Goal: Task Accomplishment & Management: Manage account settings

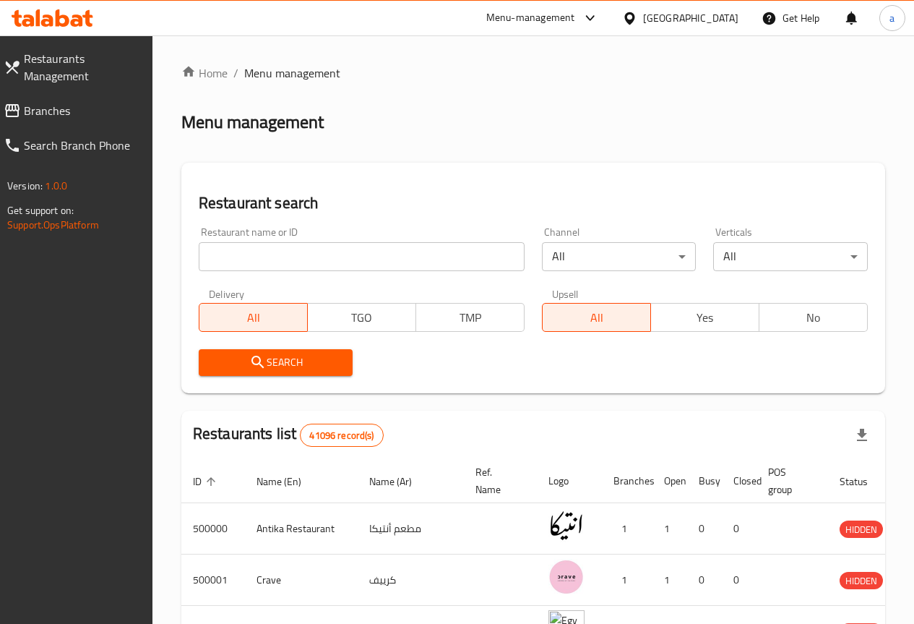
click at [267, 259] on input "search" at bounding box center [362, 256] width 326 height 29
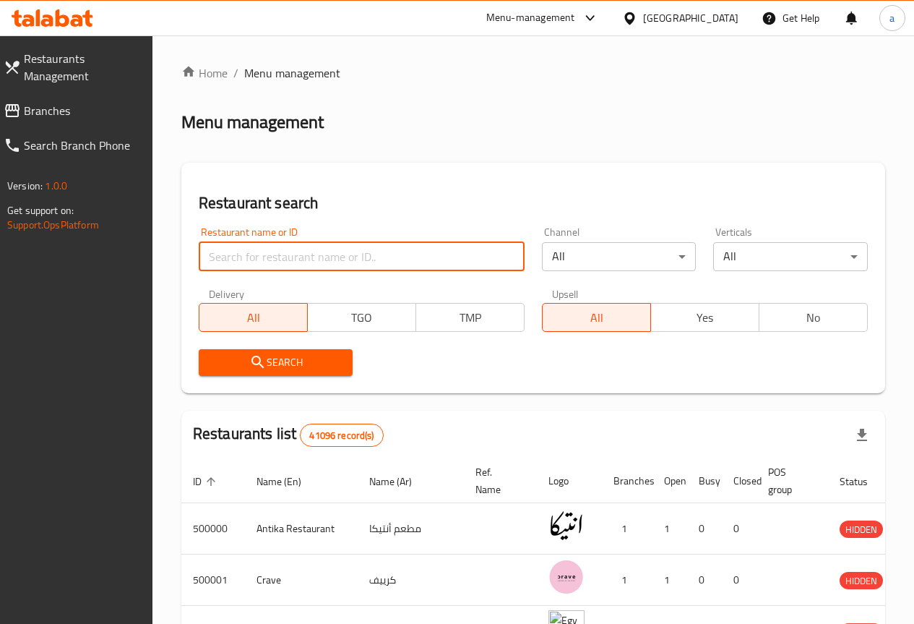
paste input "777710"
type input "777710"
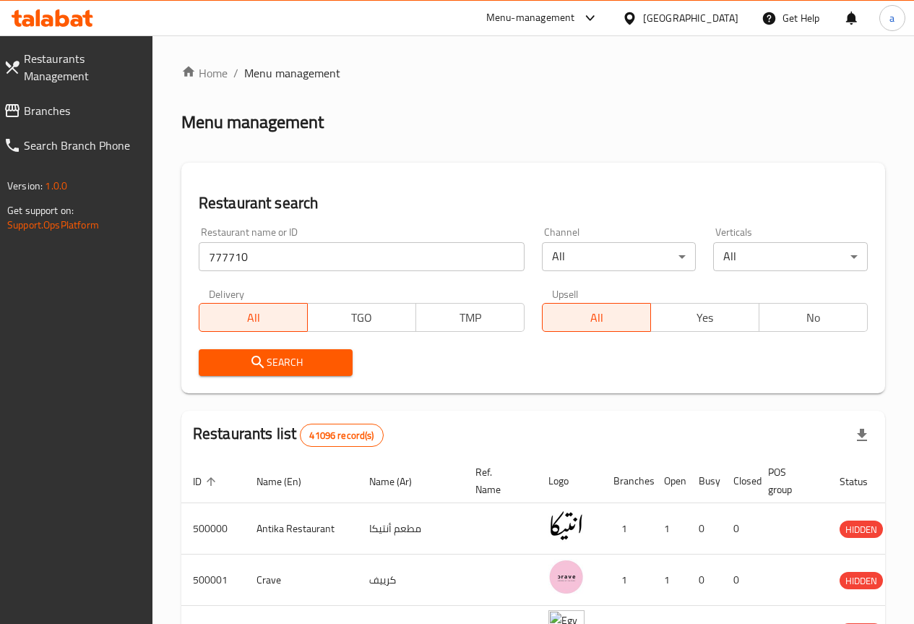
click at [288, 366] on span "Search" at bounding box center [276, 363] width 132 height 18
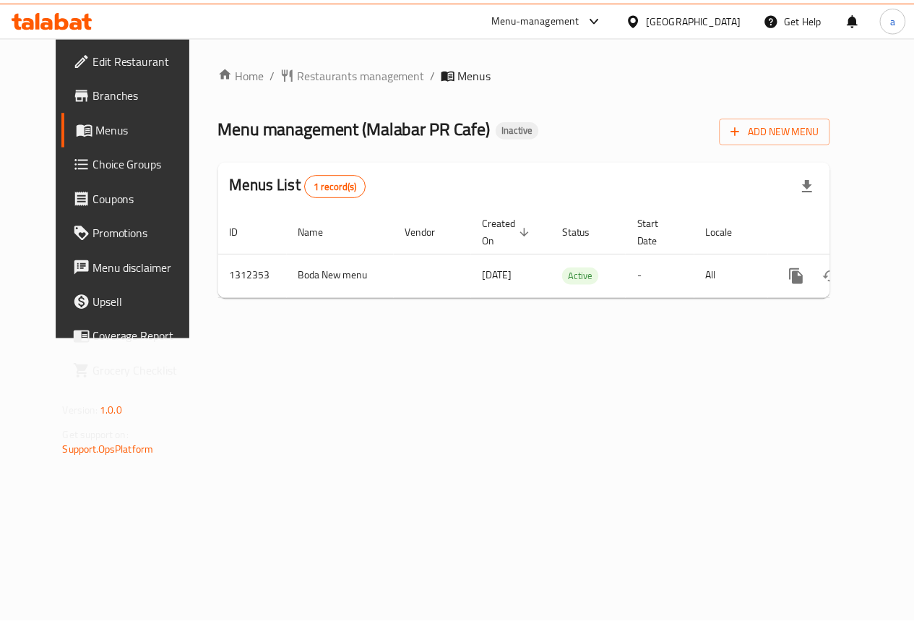
scroll to position [0, 5]
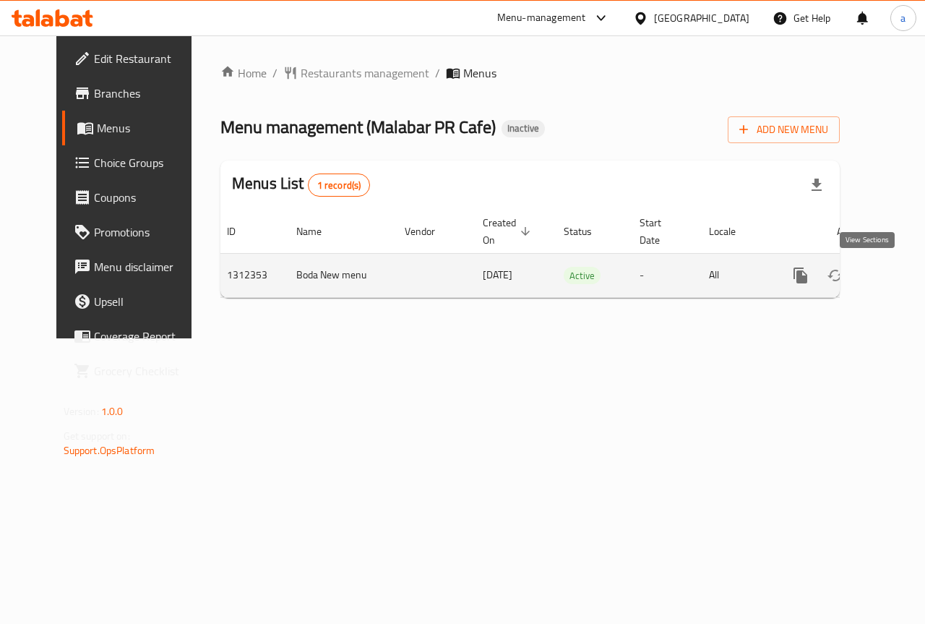
click at [896, 277] on icon "enhanced table" at bounding box center [904, 275] width 17 height 17
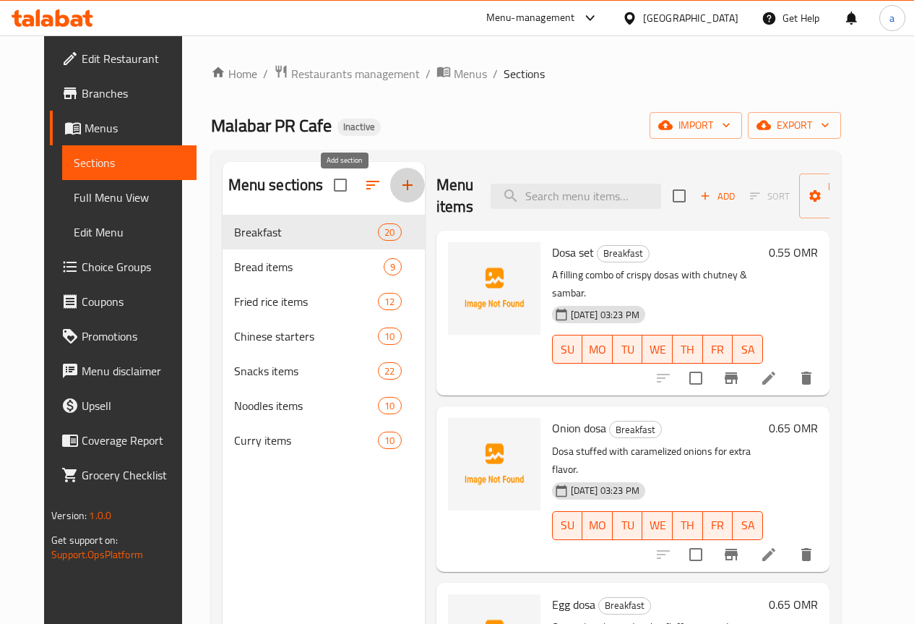
click at [399, 194] on icon "button" at bounding box center [407, 184] width 17 height 17
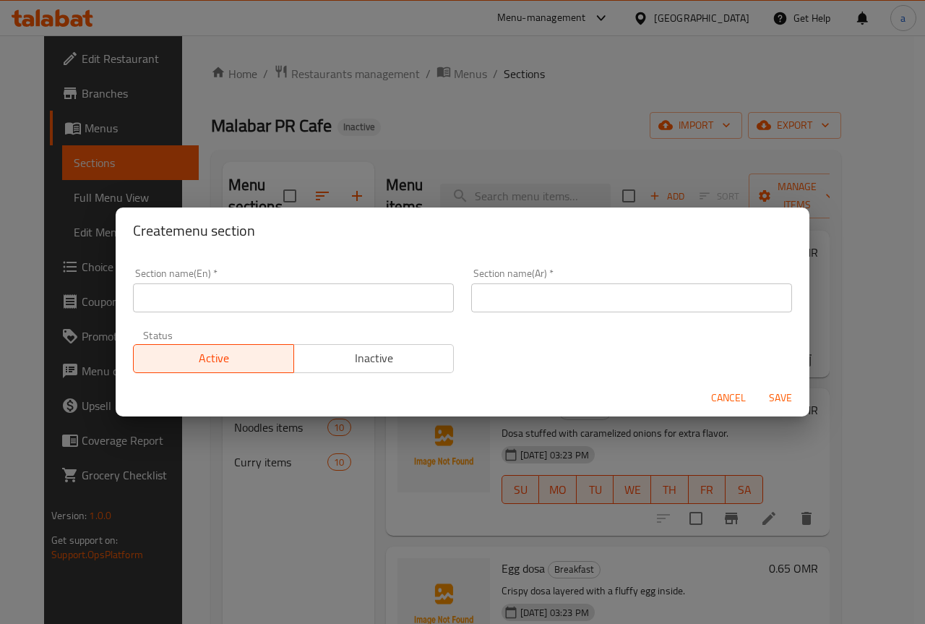
click at [227, 290] on input "text" at bounding box center [293, 297] width 321 height 29
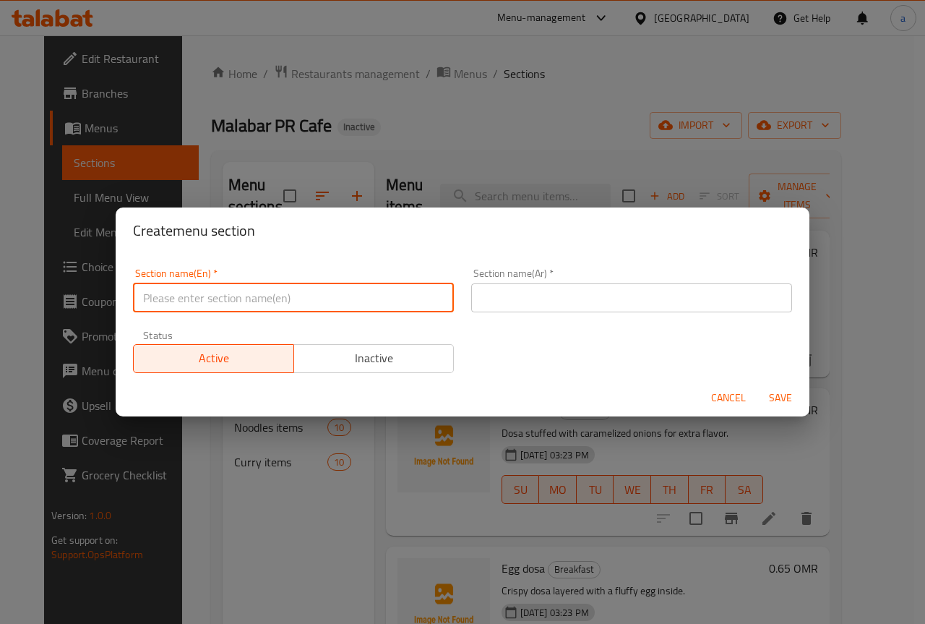
click at [188, 289] on input "text" at bounding box center [293, 297] width 321 height 29
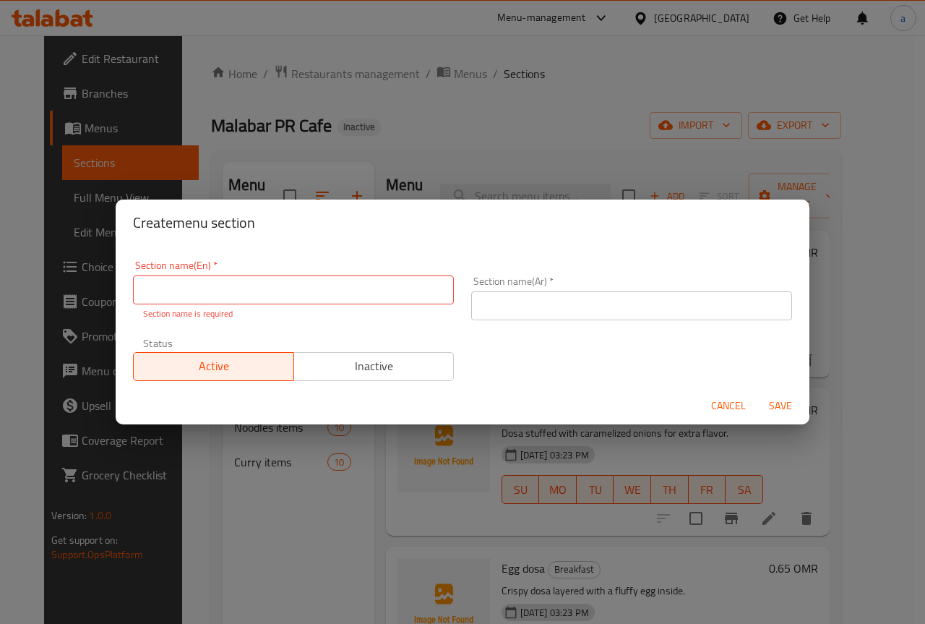
click at [489, 330] on div "Section name(En)   * Section name(En) * Section name is required Section name(A…" at bounding box center [462, 321] width 677 height 138
click at [600, 147] on div "Create menu section Section name(En)   * Section name(En) * Section name is req…" at bounding box center [462, 312] width 925 height 624
click at [724, 416] on button "Cancel" at bounding box center [729, 406] width 46 height 27
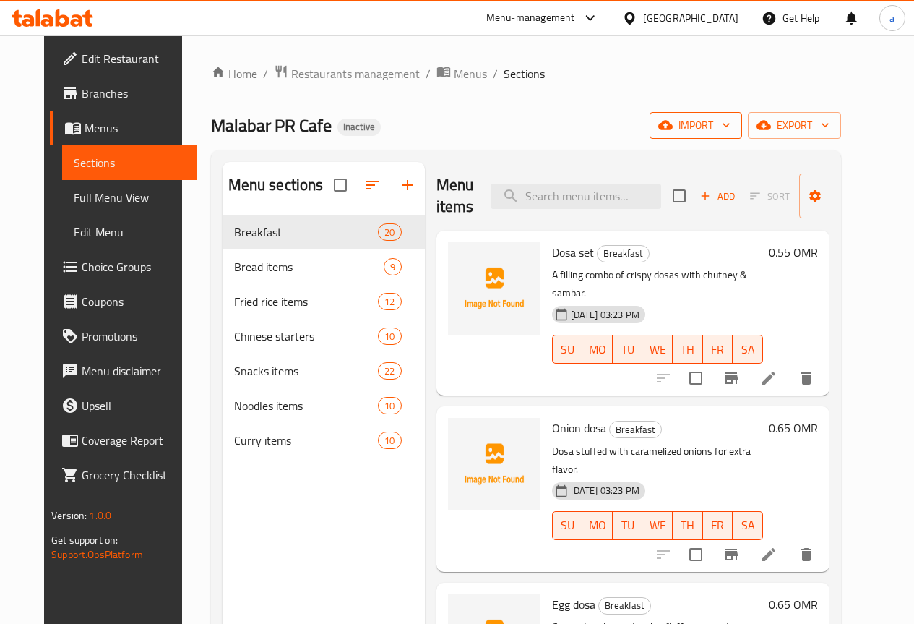
click at [731, 126] on span "import" at bounding box center [695, 125] width 69 height 18
click at [730, 124] on icon "button" at bounding box center [726, 126] width 7 height 4
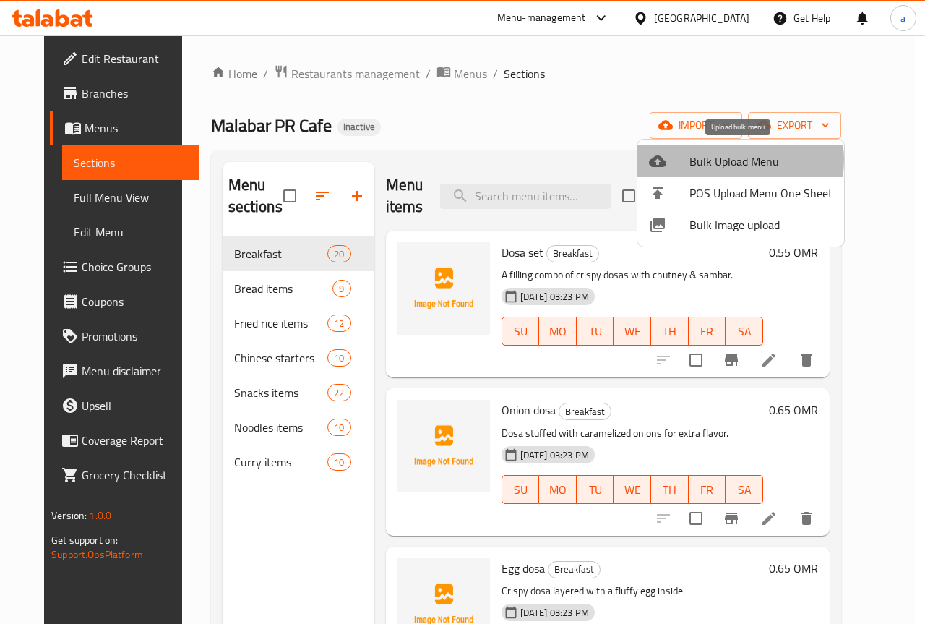
click at [734, 160] on span "Bulk Upload Menu" at bounding box center [761, 161] width 143 height 17
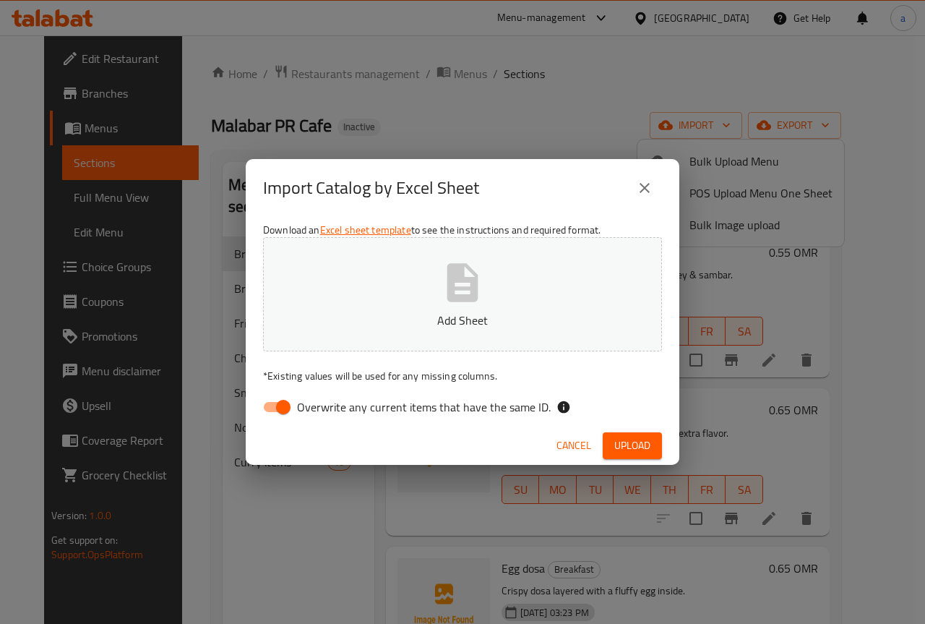
click at [638, 192] on icon "close" at bounding box center [644, 187] width 17 height 17
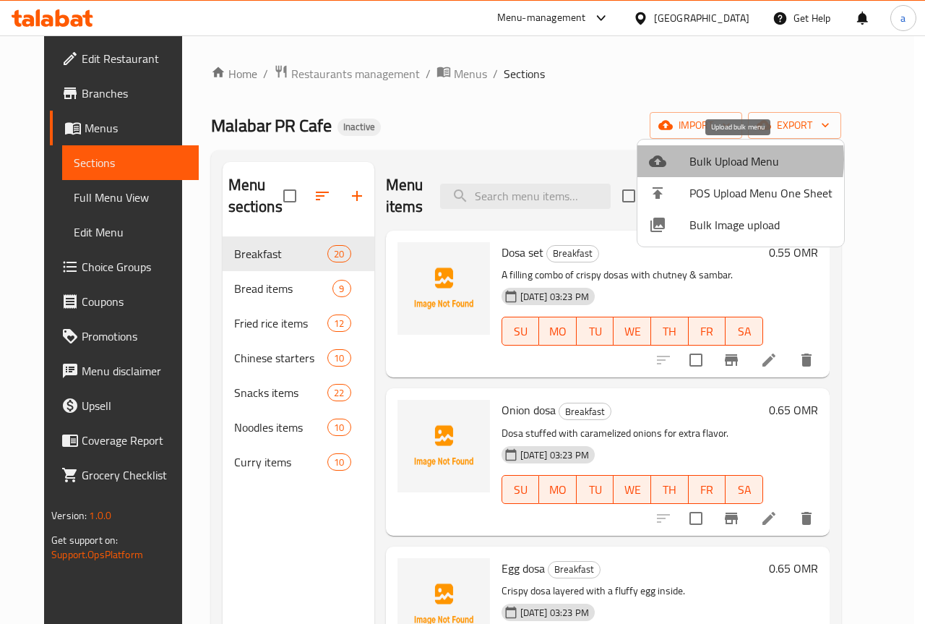
click at [707, 159] on span "Bulk Upload Menu" at bounding box center [761, 161] width 143 height 17
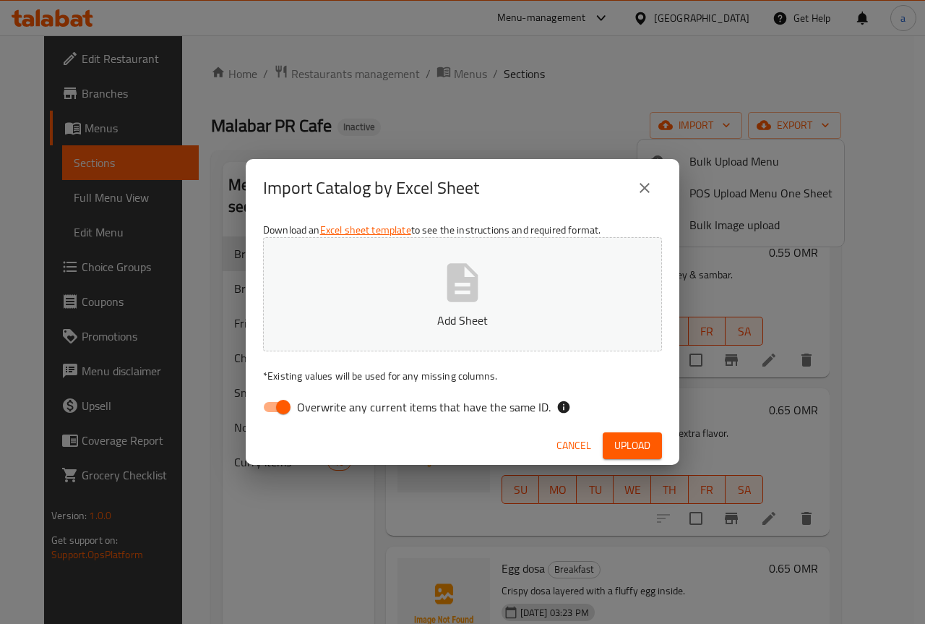
click at [279, 403] on input "Overwrite any current items that have the same ID." at bounding box center [283, 406] width 82 height 27
checkbox input "false"
click at [631, 444] on span "Upload" at bounding box center [632, 446] width 36 height 18
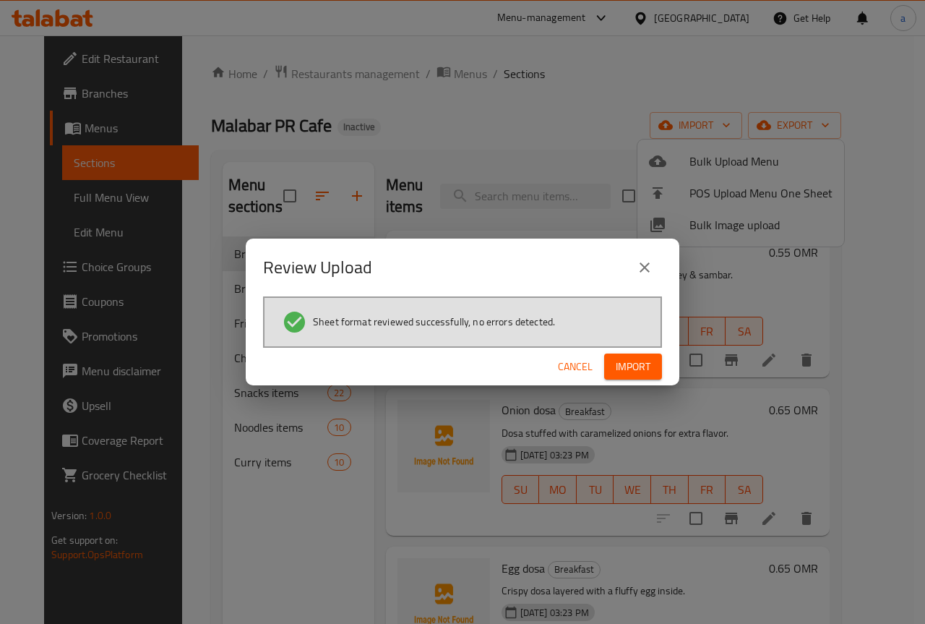
click at [626, 369] on span "Import" at bounding box center [633, 367] width 35 height 18
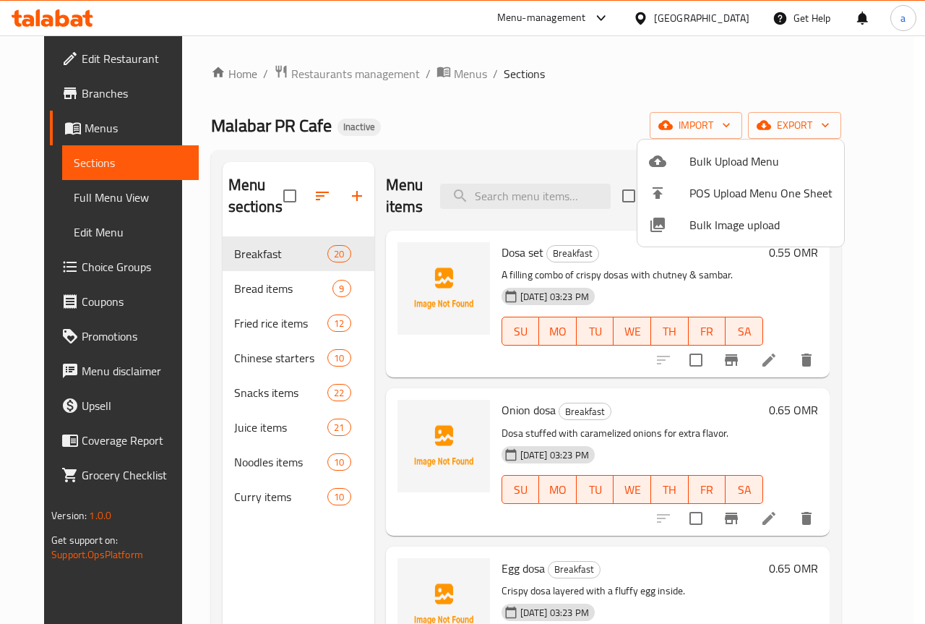
click at [565, 146] on div at bounding box center [462, 312] width 925 height 624
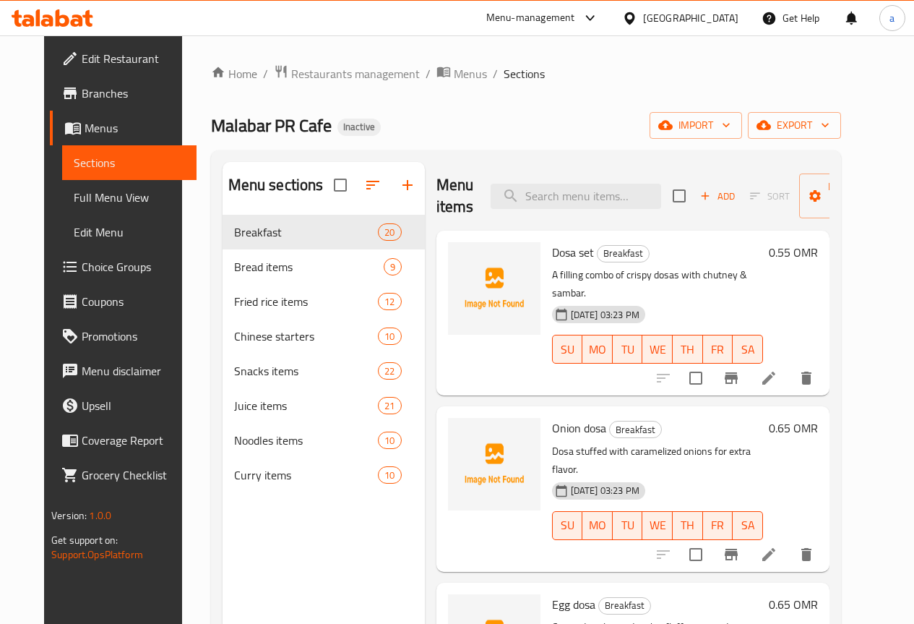
click at [75, 201] on span "Full Menu View" at bounding box center [129, 197] width 111 height 17
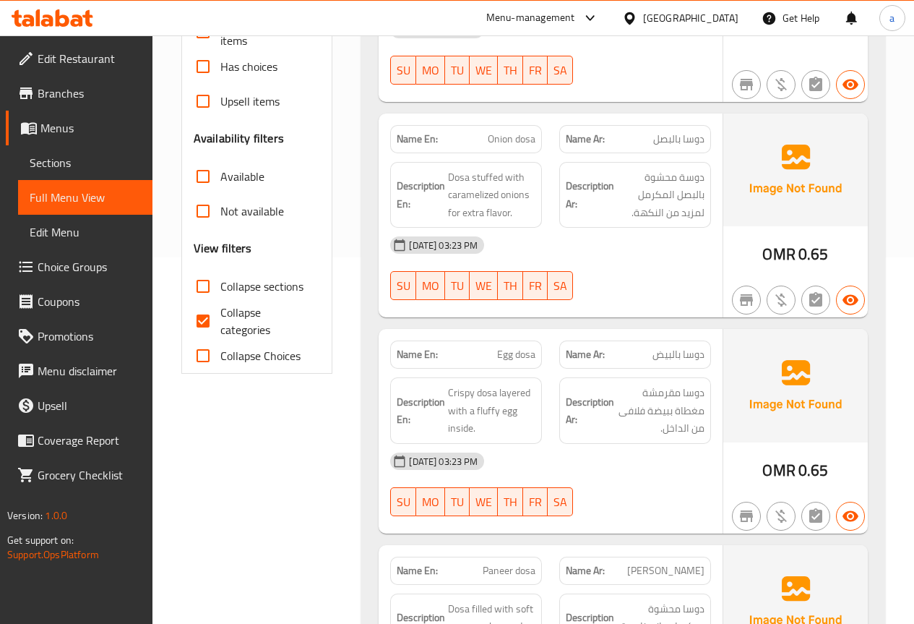
scroll to position [361, 0]
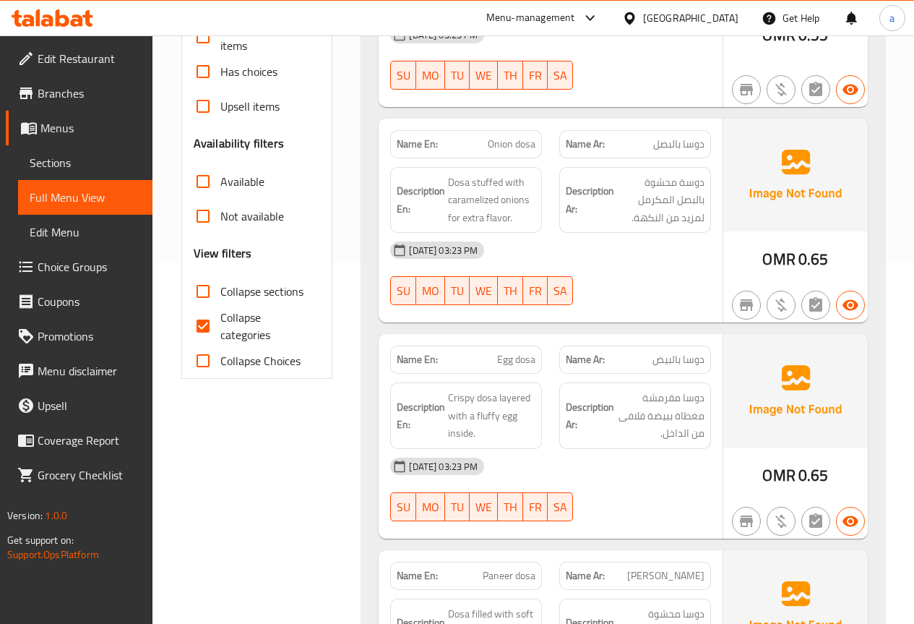
click at [211, 327] on input "Collapse categories" at bounding box center [203, 326] width 35 height 35
checkbox input "false"
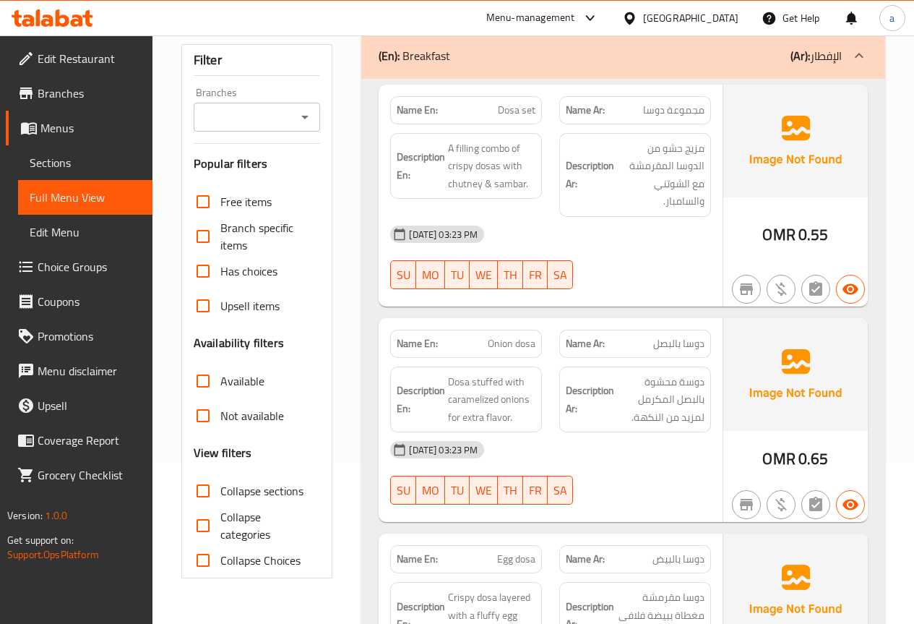
scroll to position [145, 0]
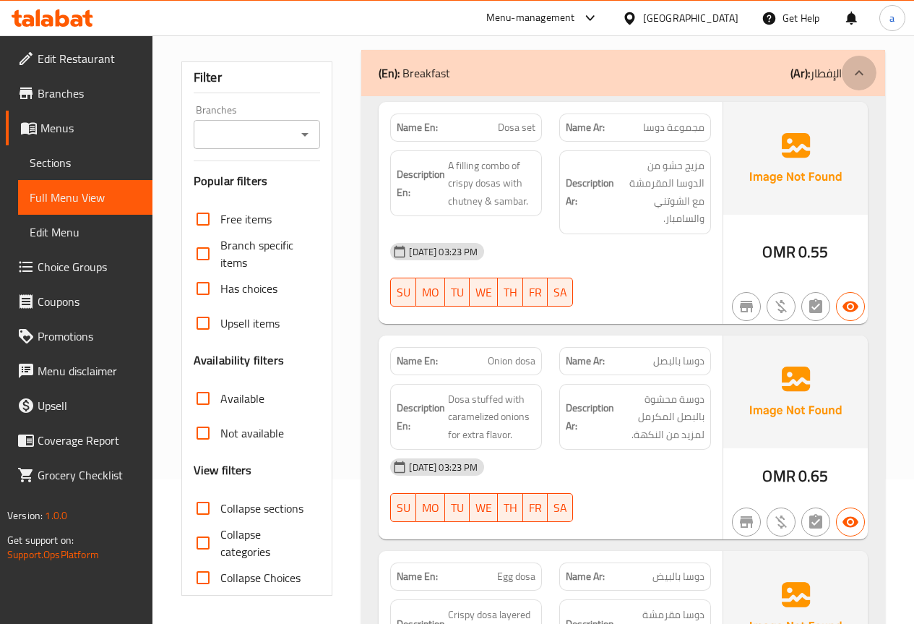
click at [870, 71] on div at bounding box center [859, 73] width 35 height 35
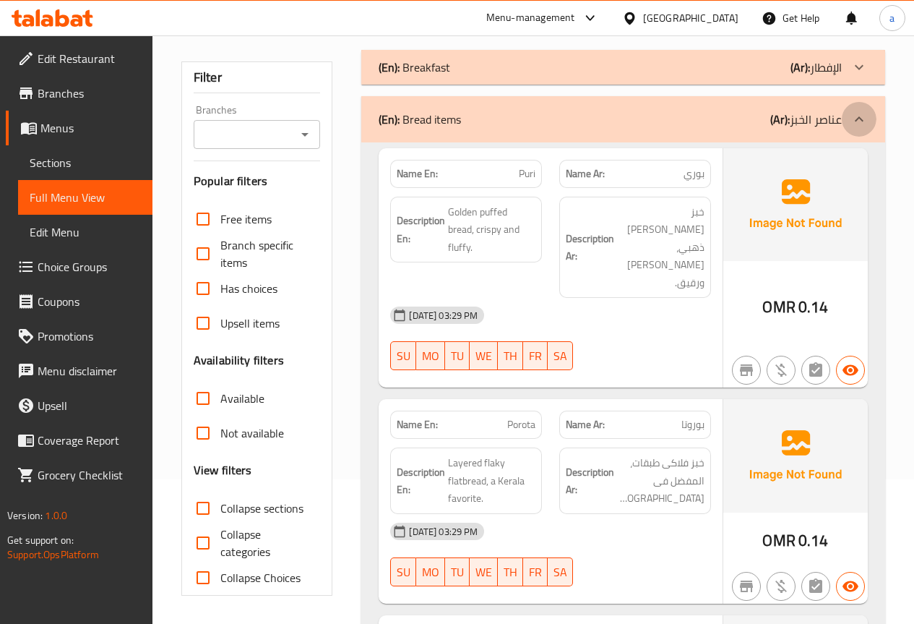
click at [860, 125] on icon at bounding box center [859, 119] width 17 height 17
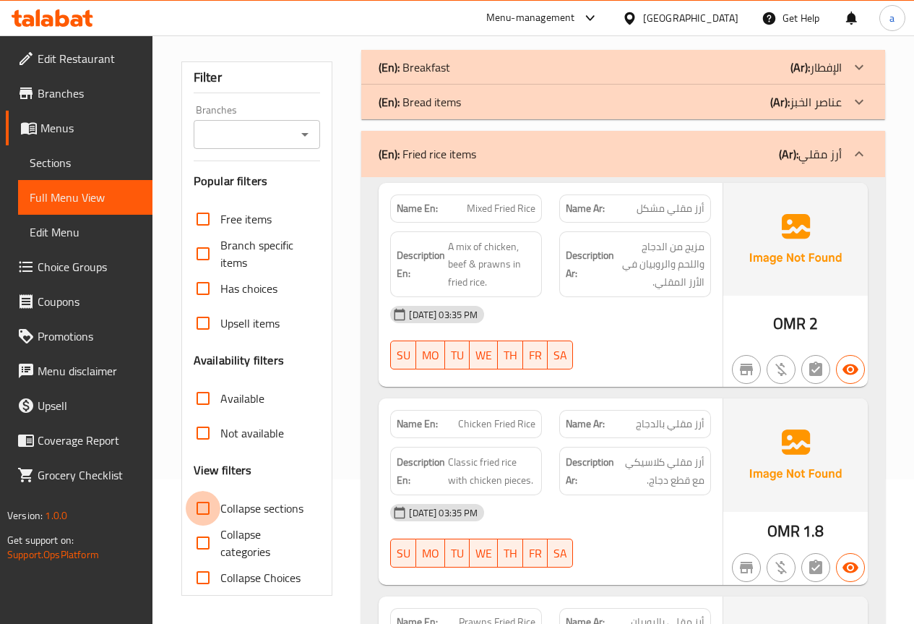
click at [205, 505] on input "Collapse sections" at bounding box center [203, 508] width 35 height 35
checkbox input "true"
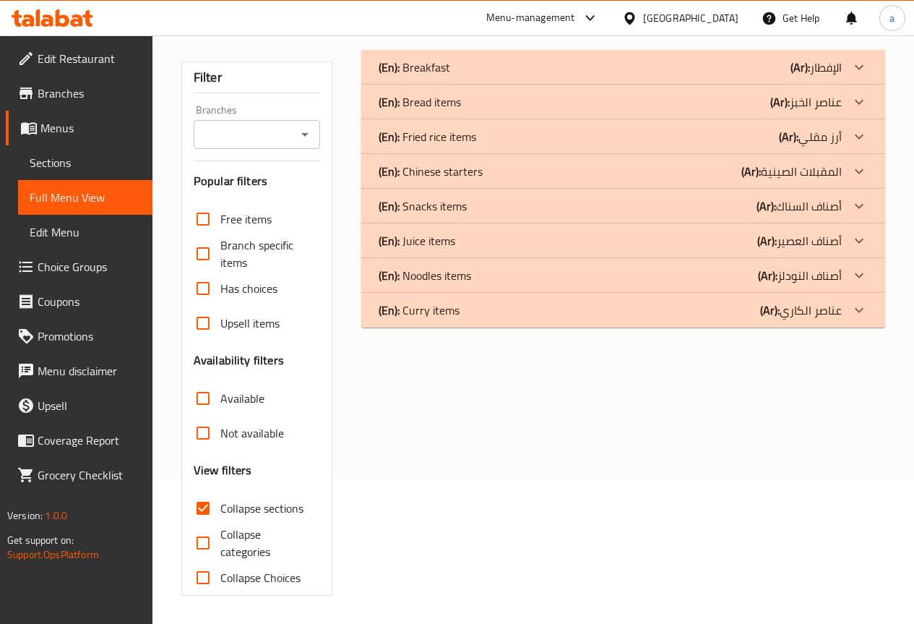
click at [851, 241] on icon at bounding box center [859, 240] width 17 height 17
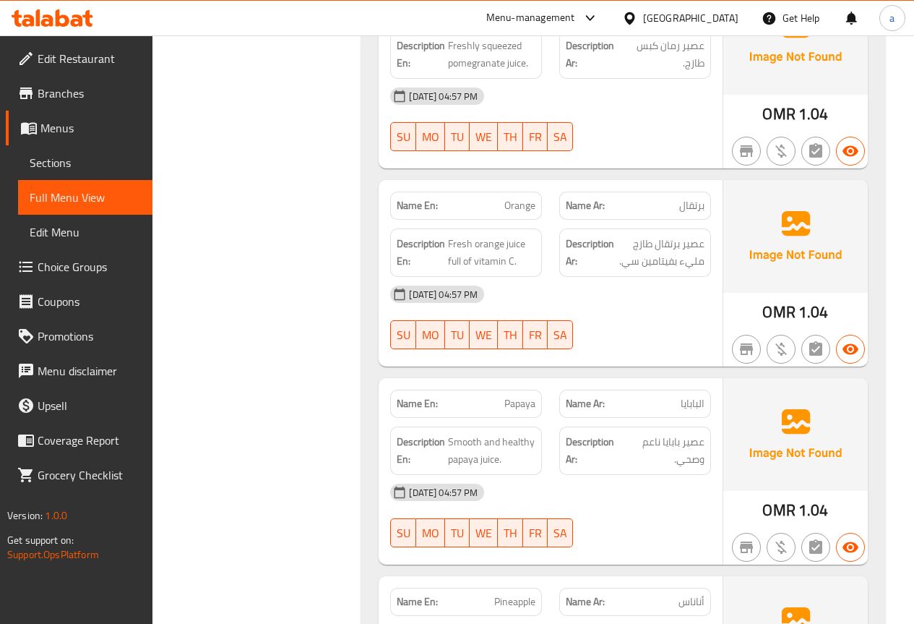
scroll to position [867, 0]
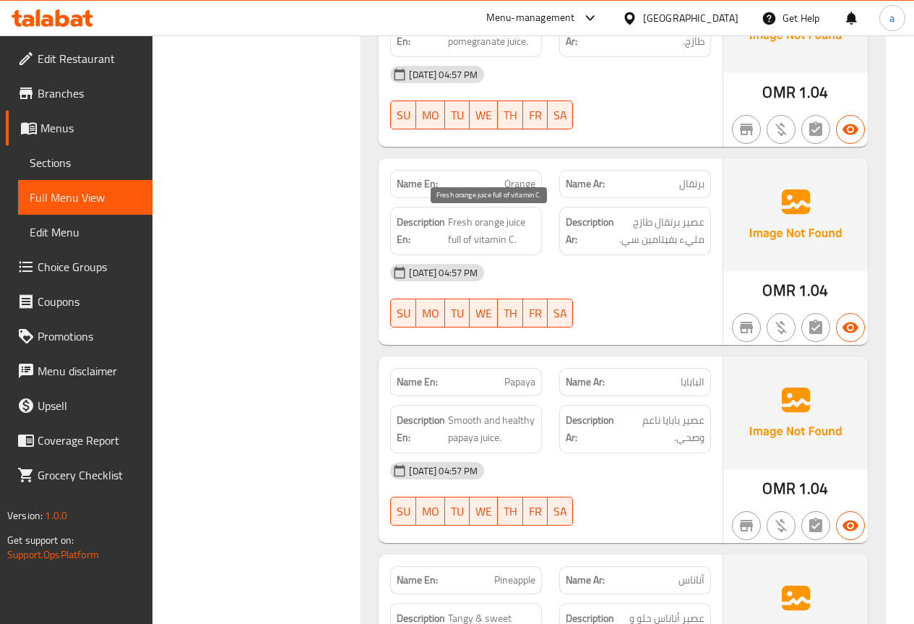
click at [453, 220] on span "Fresh orange juice full of vitamin C." at bounding box center [491, 230] width 87 height 35
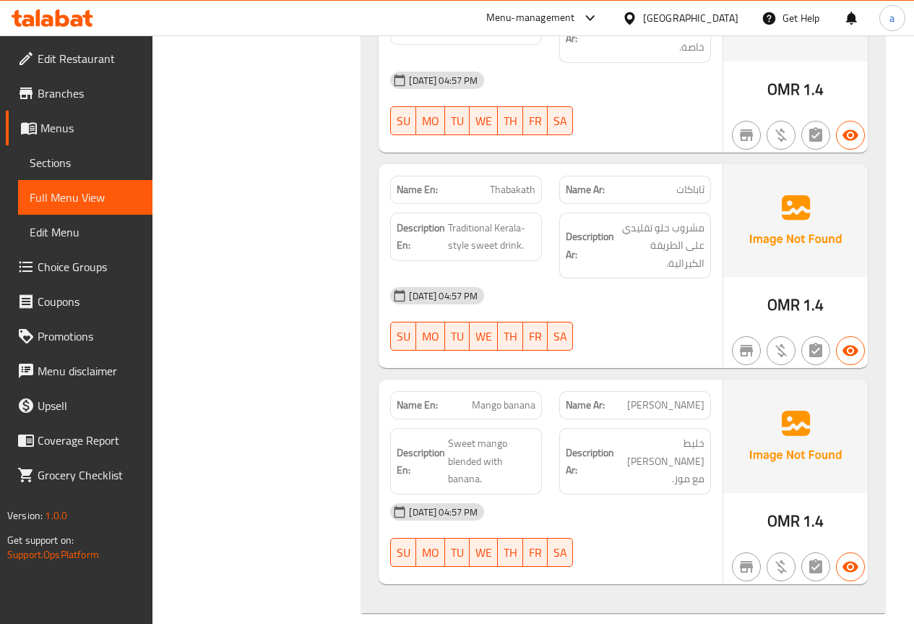
scroll to position [4201, 0]
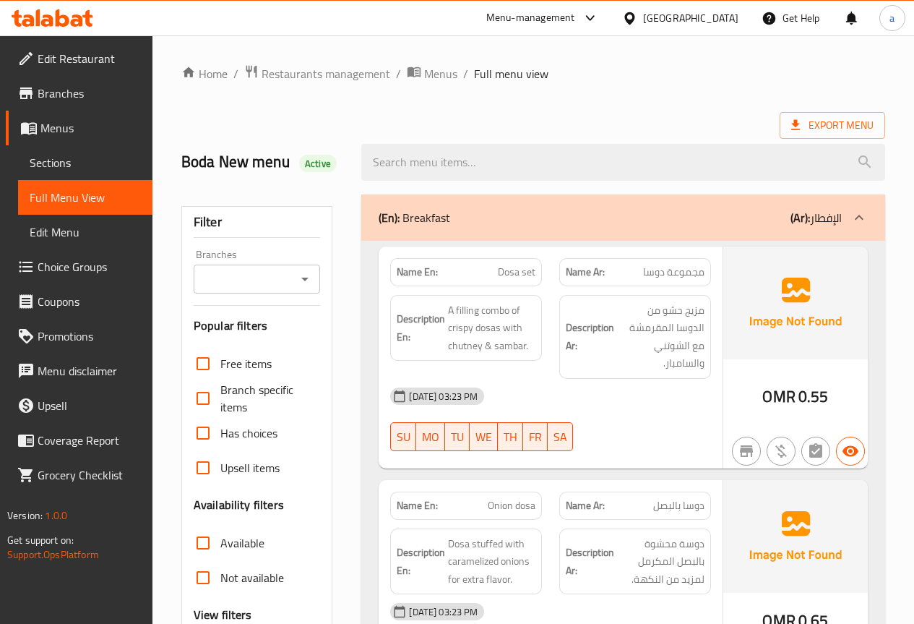
click at [104, 160] on span "Sections" at bounding box center [85, 162] width 111 height 17
click at [98, 162] on span "Sections" at bounding box center [85, 162] width 111 height 17
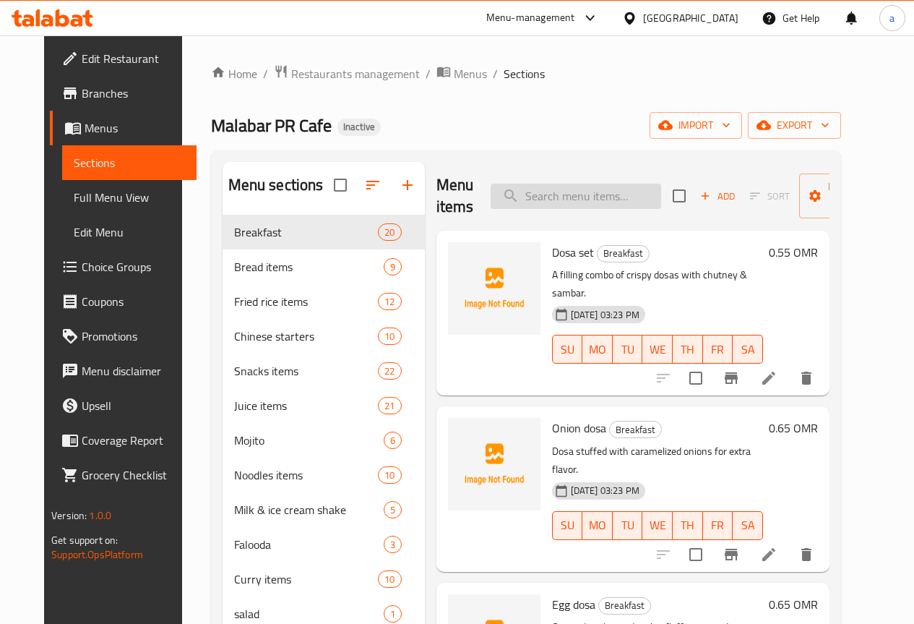
click at [513, 200] on input "search" at bounding box center [576, 196] width 171 height 25
click at [541, 196] on input "search" at bounding box center [576, 196] width 171 height 25
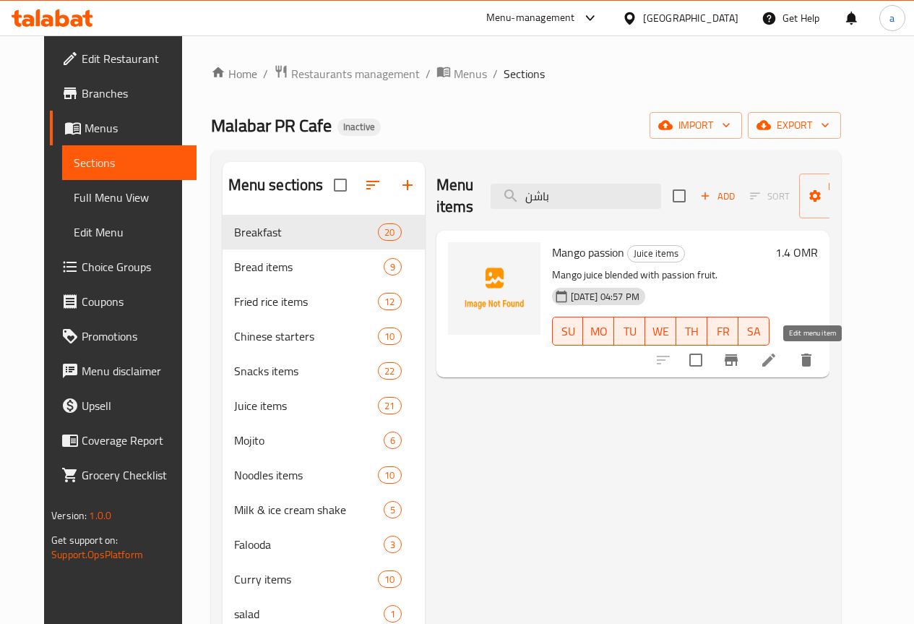
type input "باشن"
click at [778, 366] on icon at bounding box center [769, 359] width 17 height 17
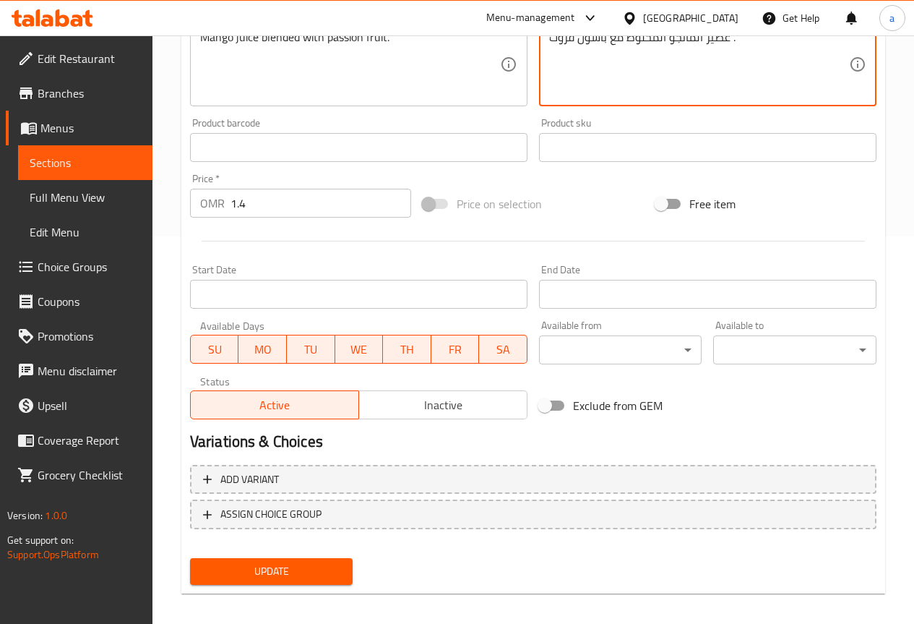
scroll to position [398, 0]
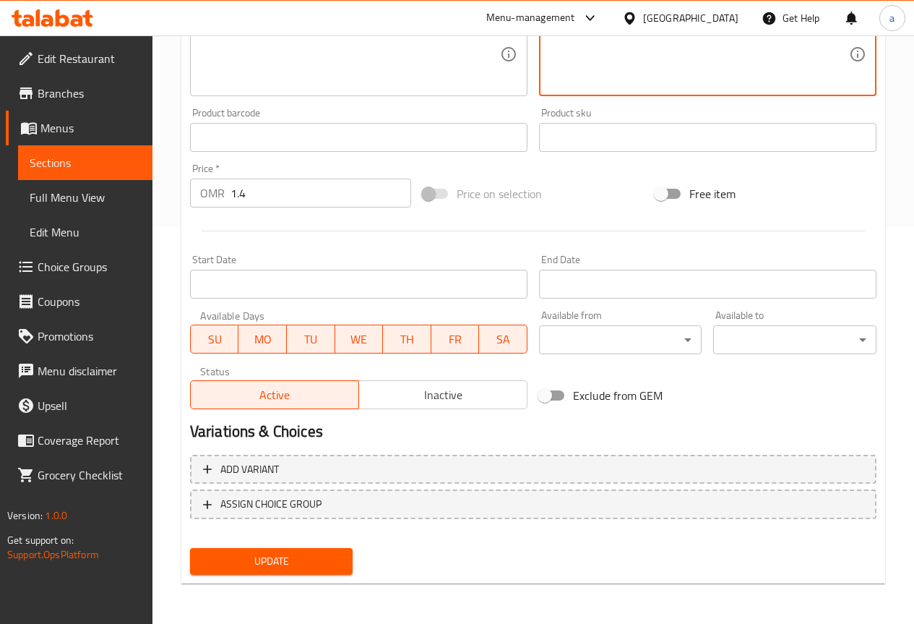
type textarea "عصير المانجو المخلوط مع باشون فروت ."
click at [254, 567] on span "Update" at bounding box center [272, 561] width 140 height 18
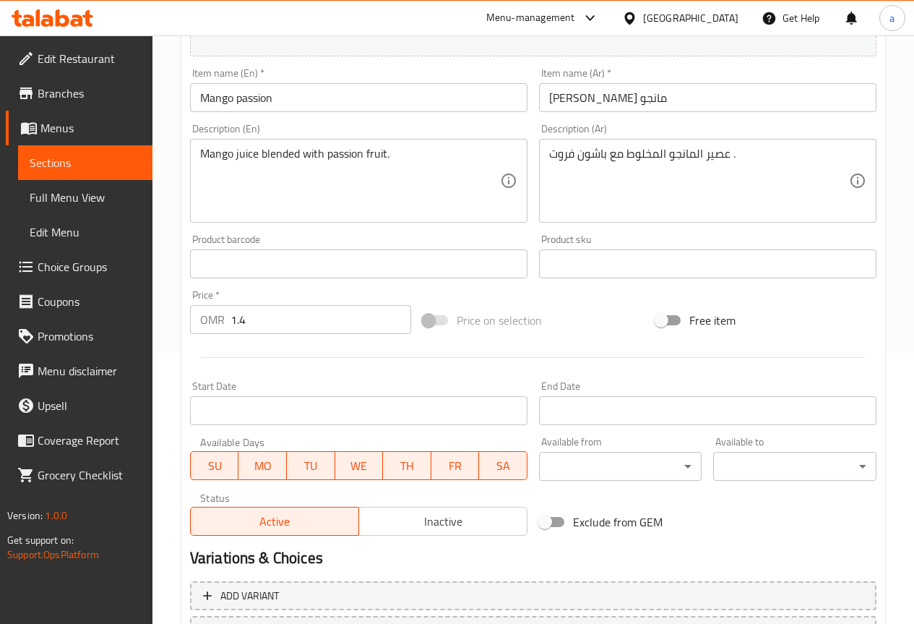
scroll to position [0, 0]
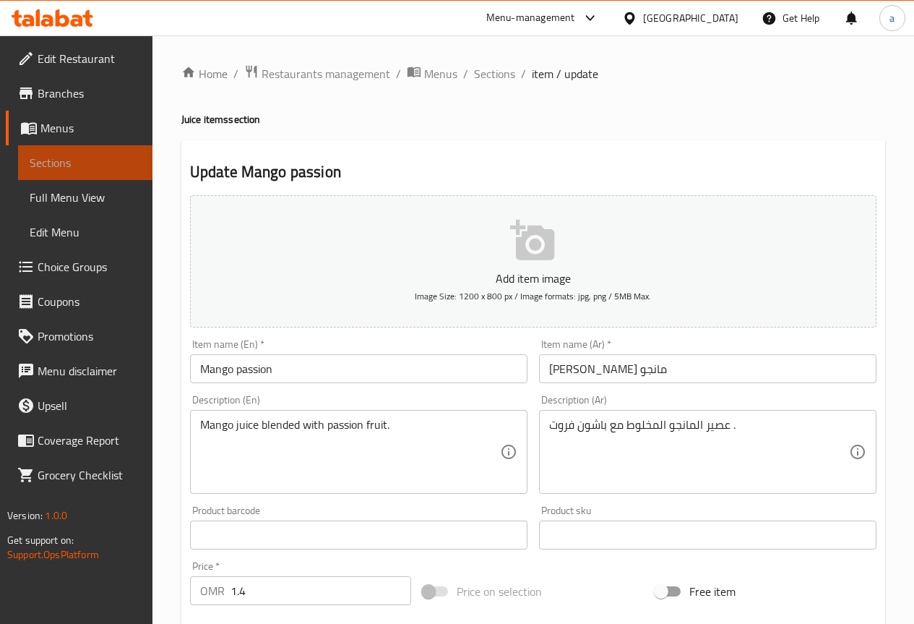
click at [99, 151] on link "Sections" at bounding box center [85, 162] width 134 height 35
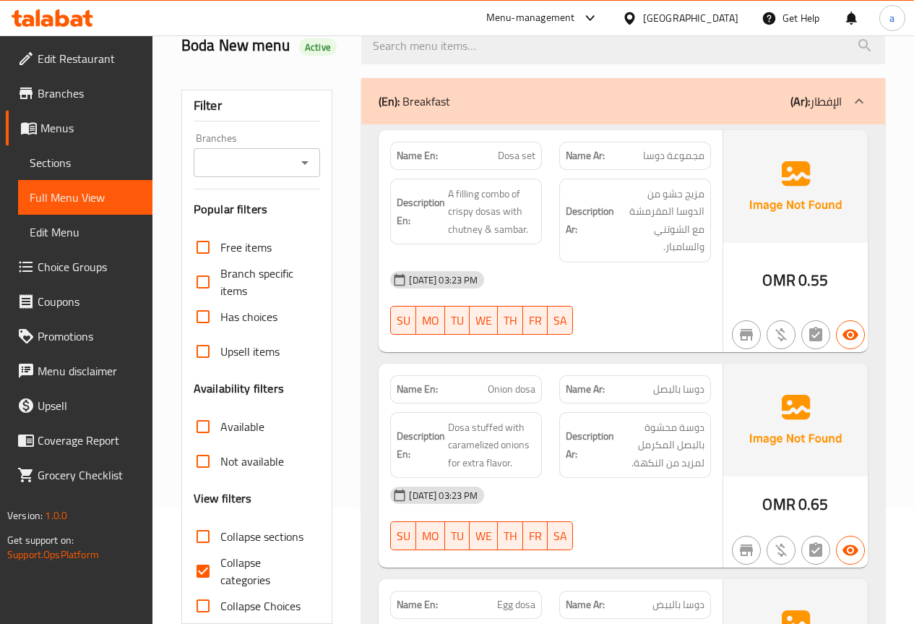
scroll to position [217, 0]
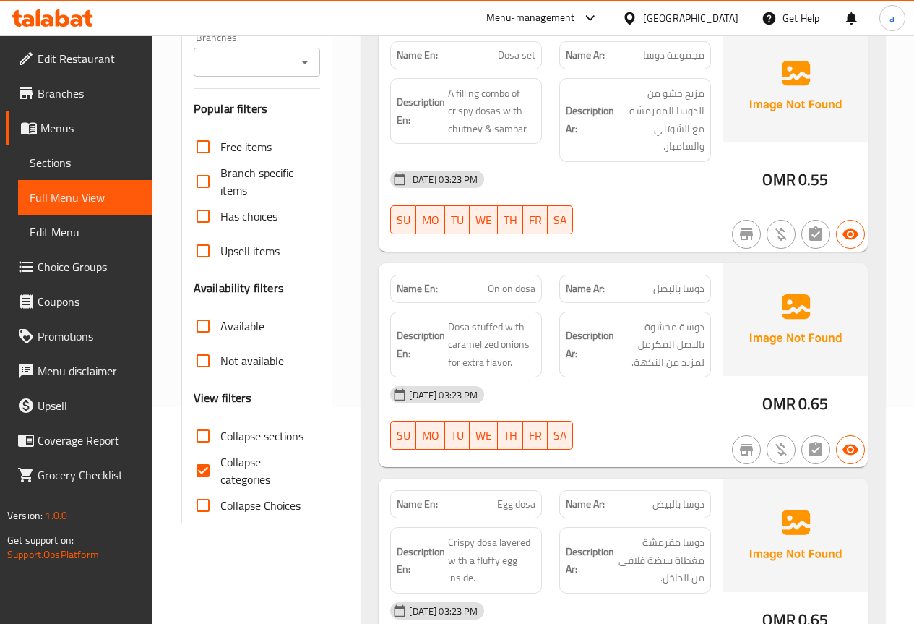
click at [200, 471] on input "Collapse categories" at bounding box center [203, 470] width 35 height 35
checkbox input "false"
click at [204, 435] on input "Collapse sections" at bounding box center [203, 436] width 35 height 35
checkbox input "true"
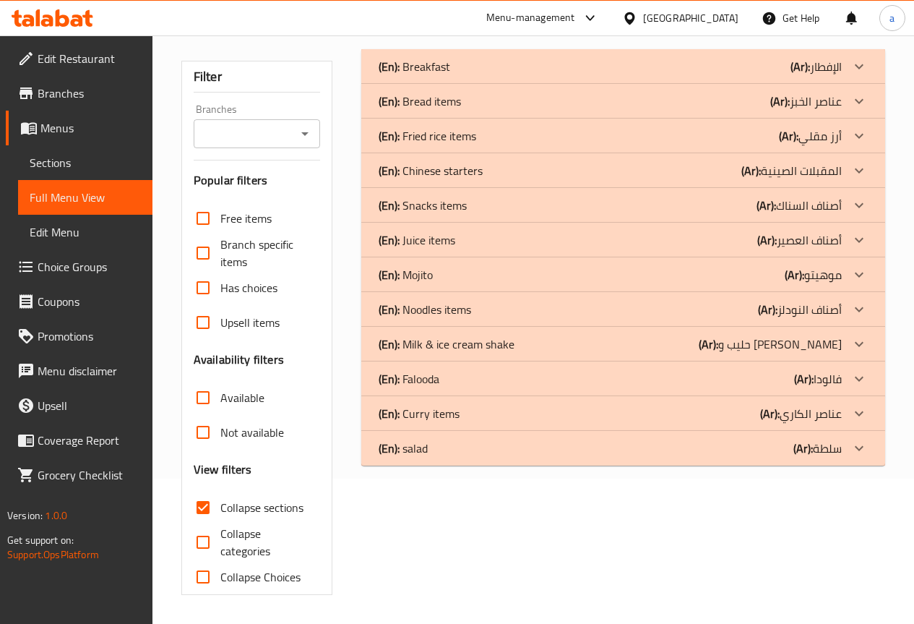
scroll to position [145, 0]
click at [857, 239] on icon at bounding box center [859, 239] width 9 height 5
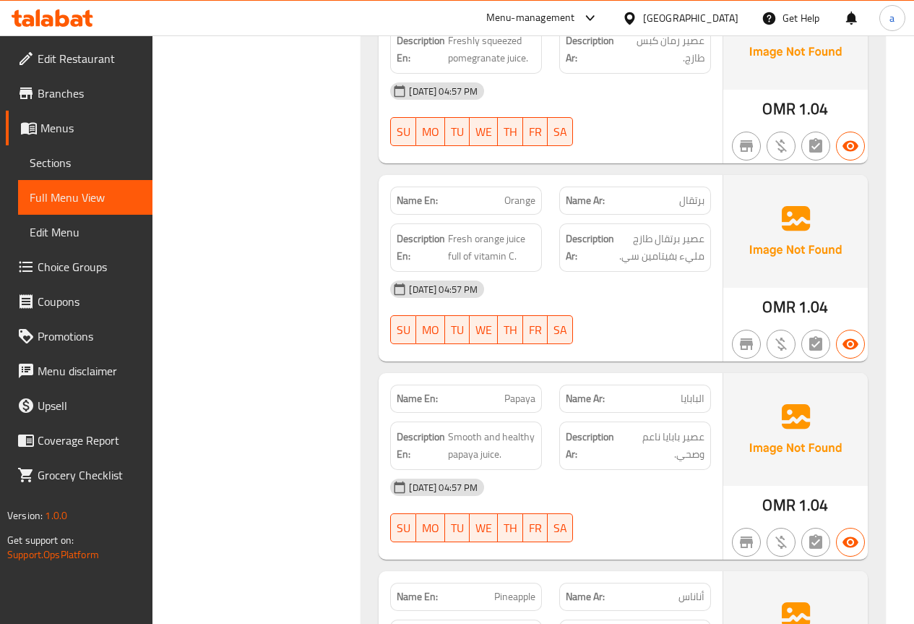
scroll to position [762, 0]
